Goal: Entertainment & Leisure: Consume media (video, audio)

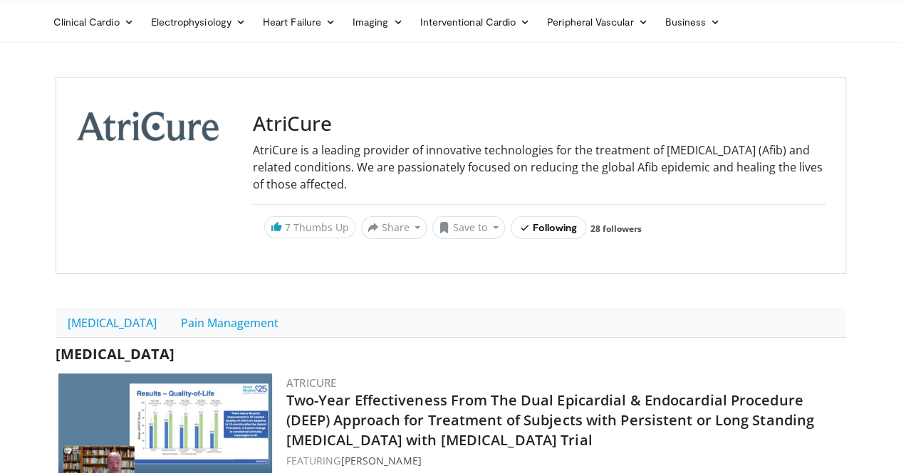
scroll to position [71, 0]
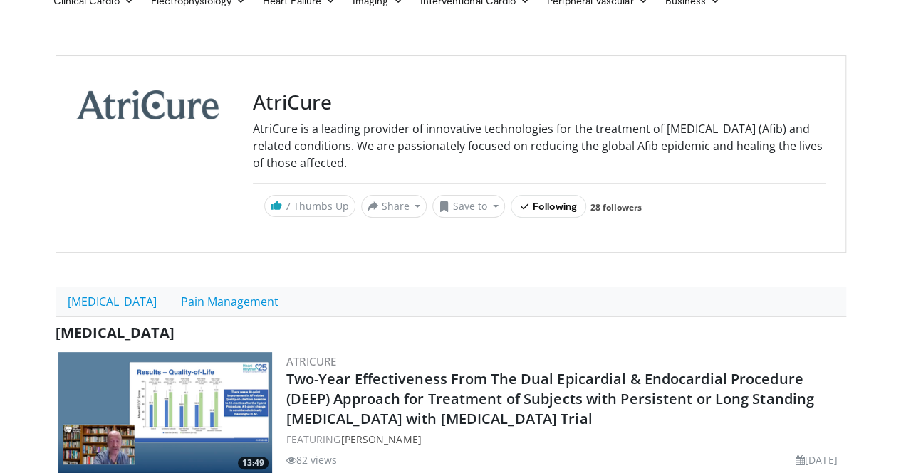
click at [205, 287] on link "Pain Management" at bounding box center [230, 302] width 122 height 30
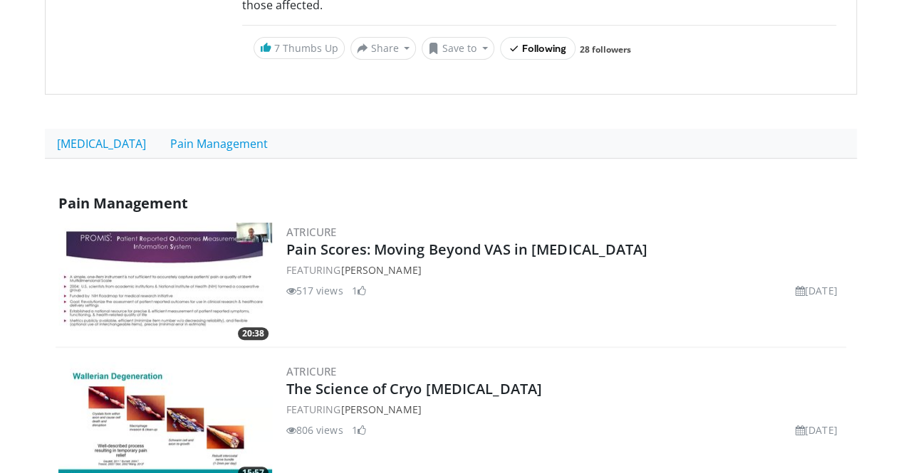
scroll to position [356, 0]
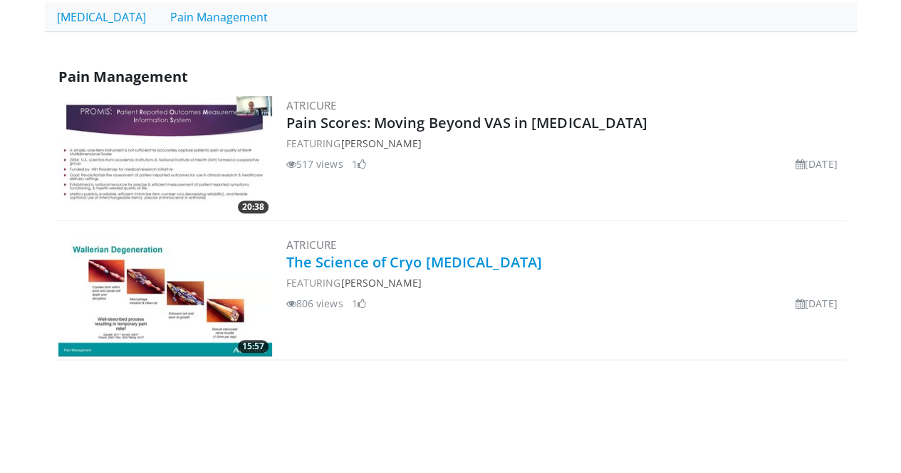
click at [382, 253] on link "The Science of Cryo [MEDICAL_DATA]" at bounding box center [414, 262] width 256 height 19
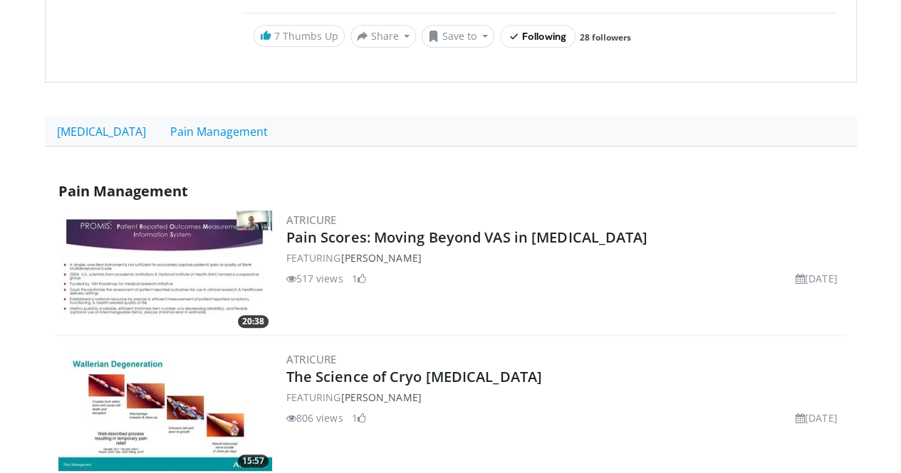
scroll to position [214, 0]
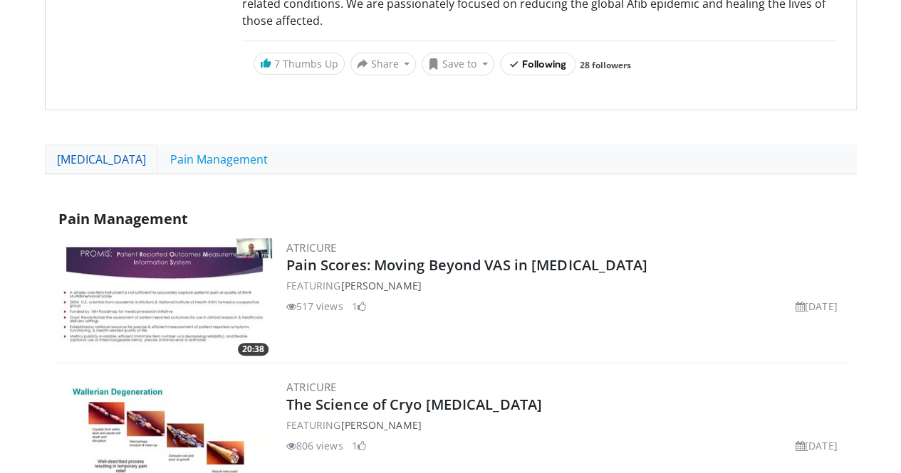
click at [83, 145] on link "[MEDICAL_DATA]" at bounding box center [101, 160] width 113 height 30
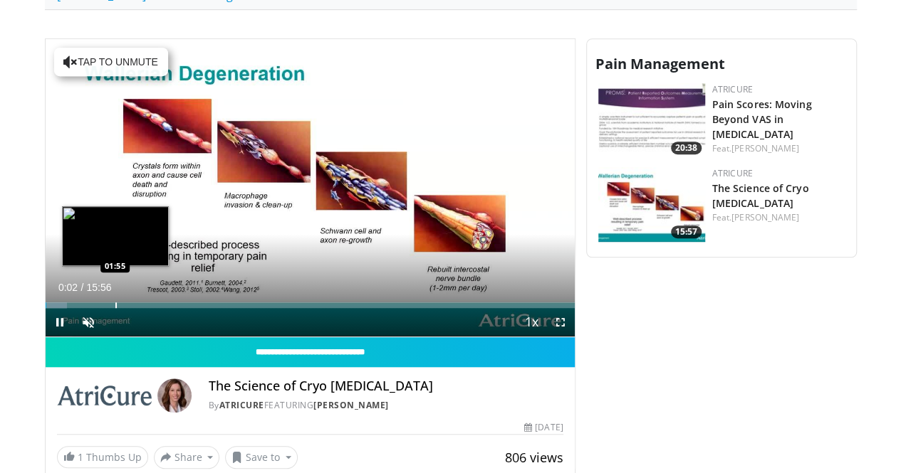
scroll to position [356, 0]
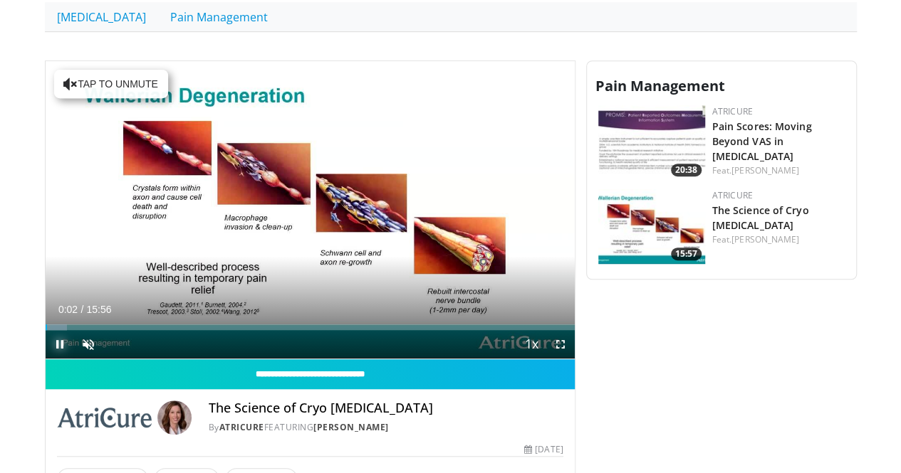
click at [46, 357] on span "Video Player" at bounding box center [60, 344] width 28 height 28
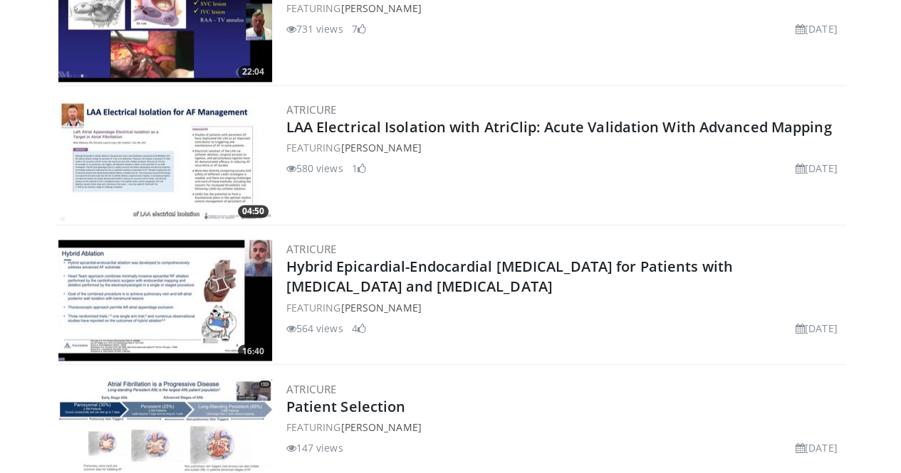
scroll to position [925, 0]
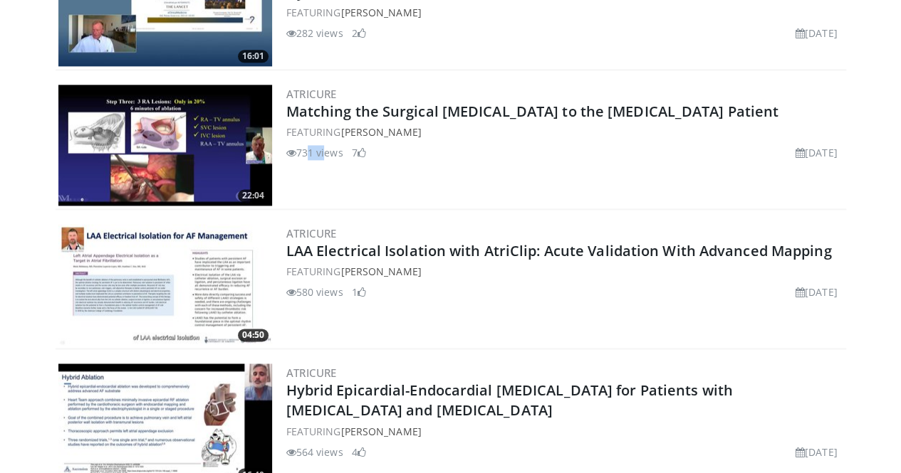
drag, startPoint x: 269, startPoint y: 130, endPoint x: 286, endPoint y: 136, distance: 18.0
click at [286, 145] on li "731 views" at bounding box center [314, 152] width 57 height 15
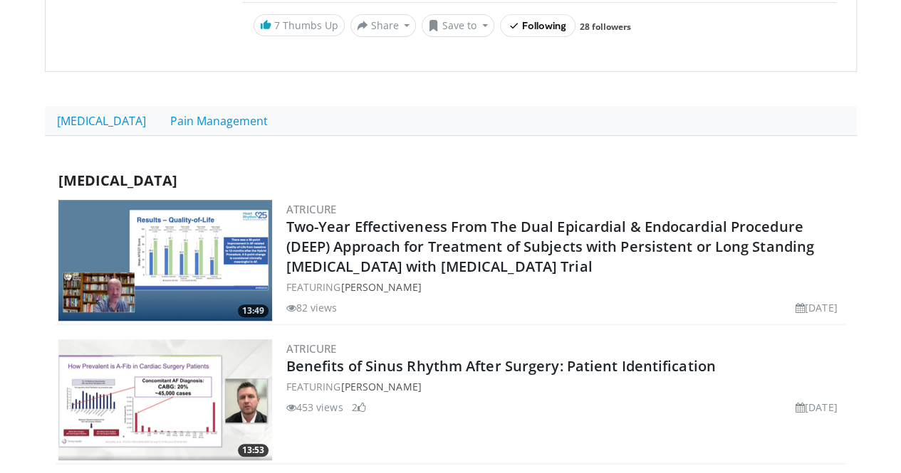
scroll to position [209, 0]
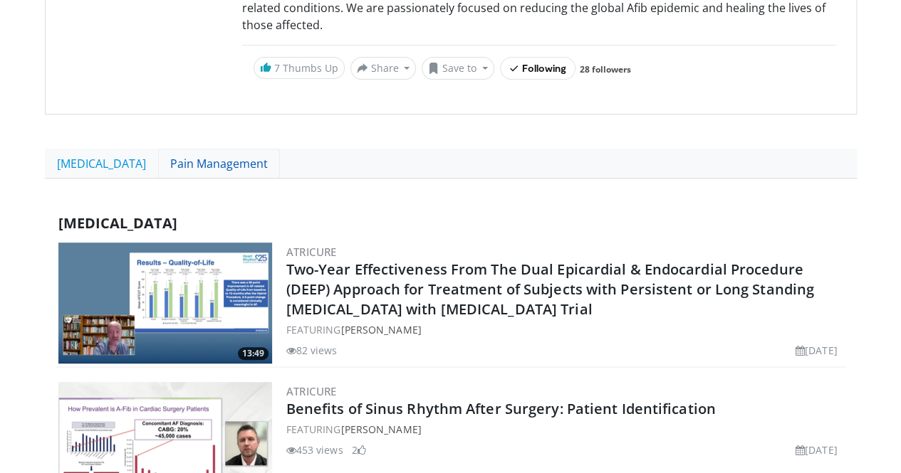
click at [187, 149] on link "Pain Management" at bounding box center [219, 164] width 122 height 30
